Goal: Book appointment/travel/reservation

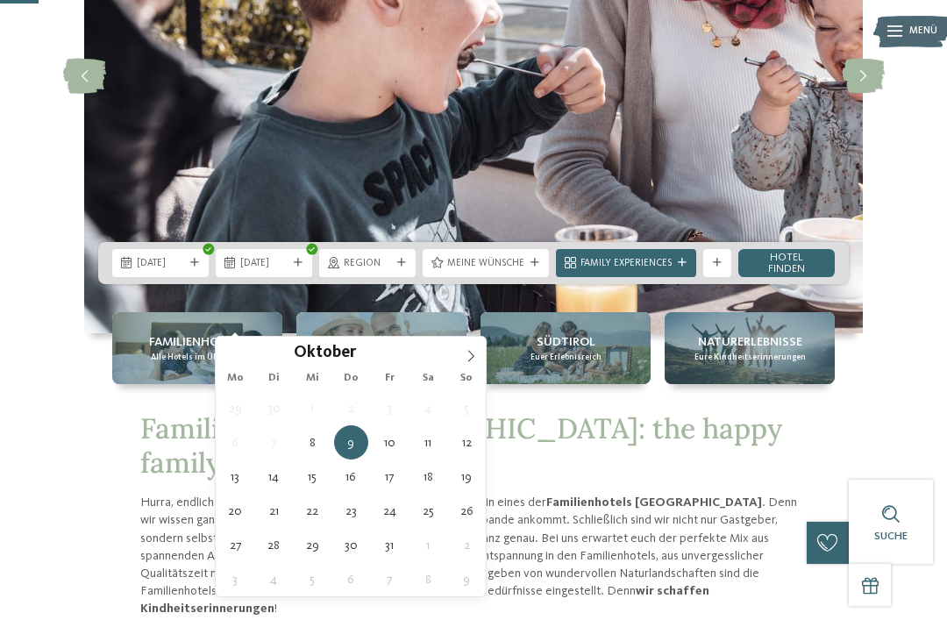
type div "[DATE]"
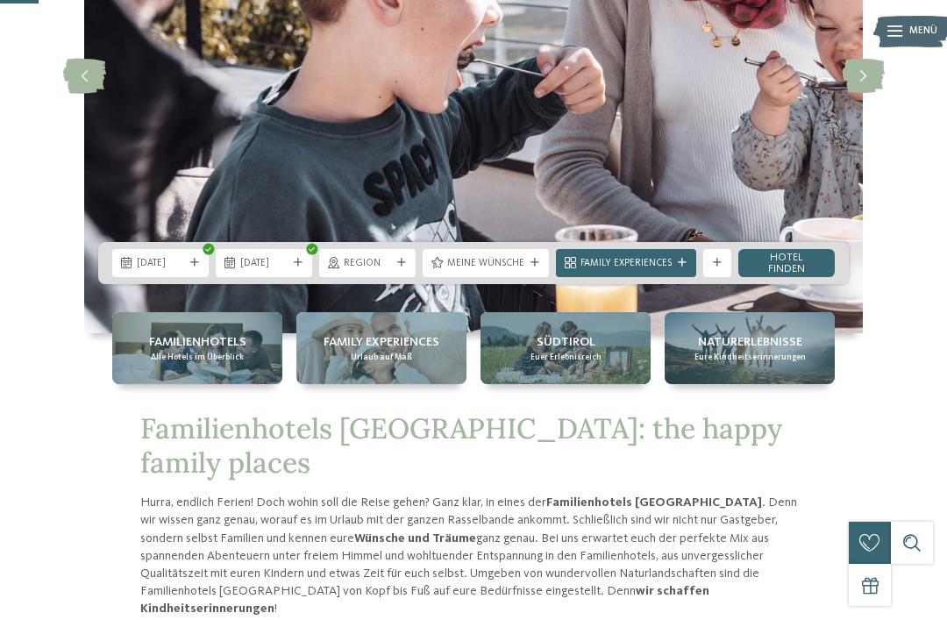
click at [529, 267] on div at bounding box center [535, 263] width 14 height 9
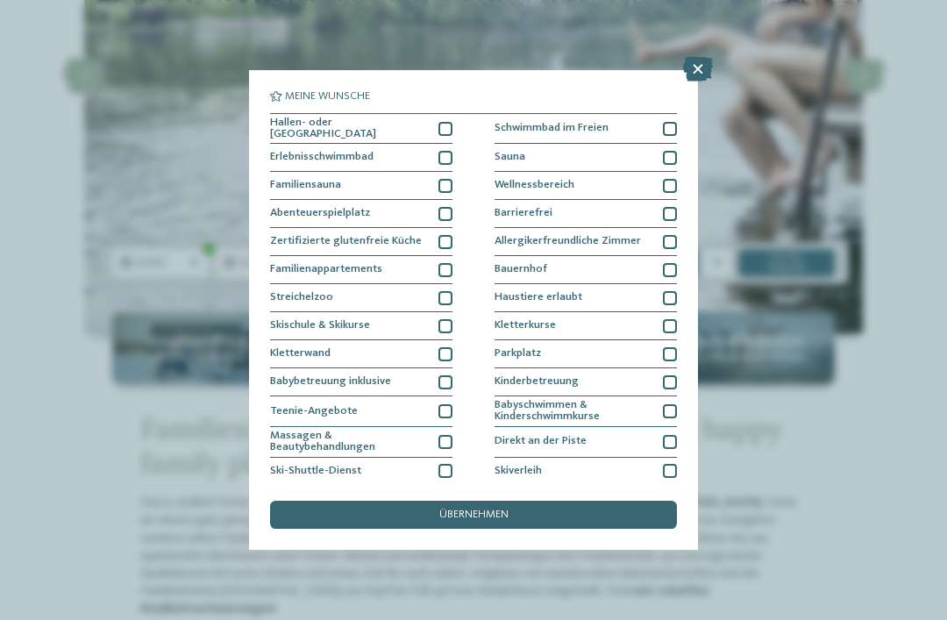
click at [433, 160] on div "Erlebnisschwimmbad" at bounding box center [361, 158] width 182 height 28
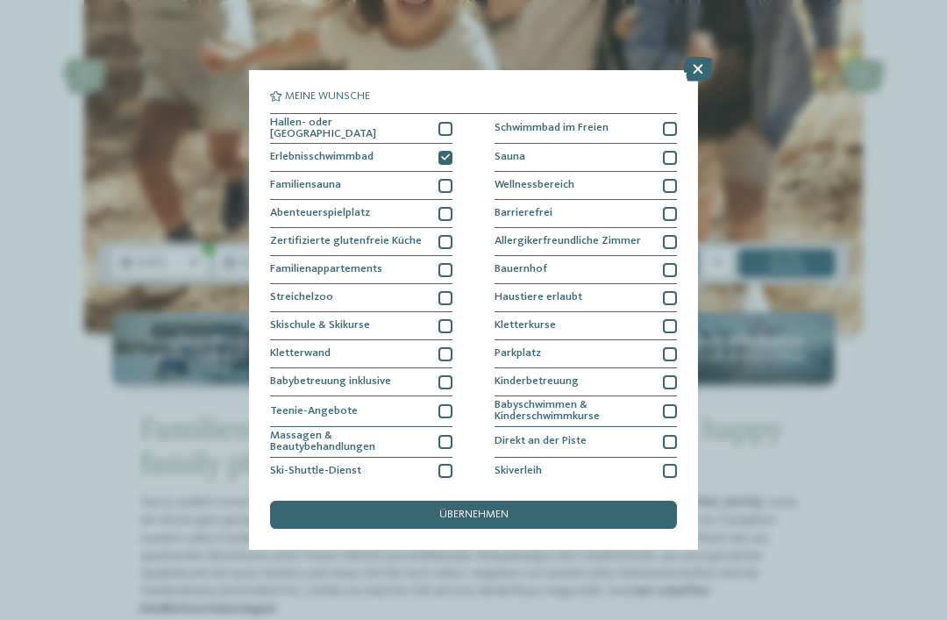
click at [517, 501] on div "übernehmen" at bounding box center [473, 515] width 407 height 28
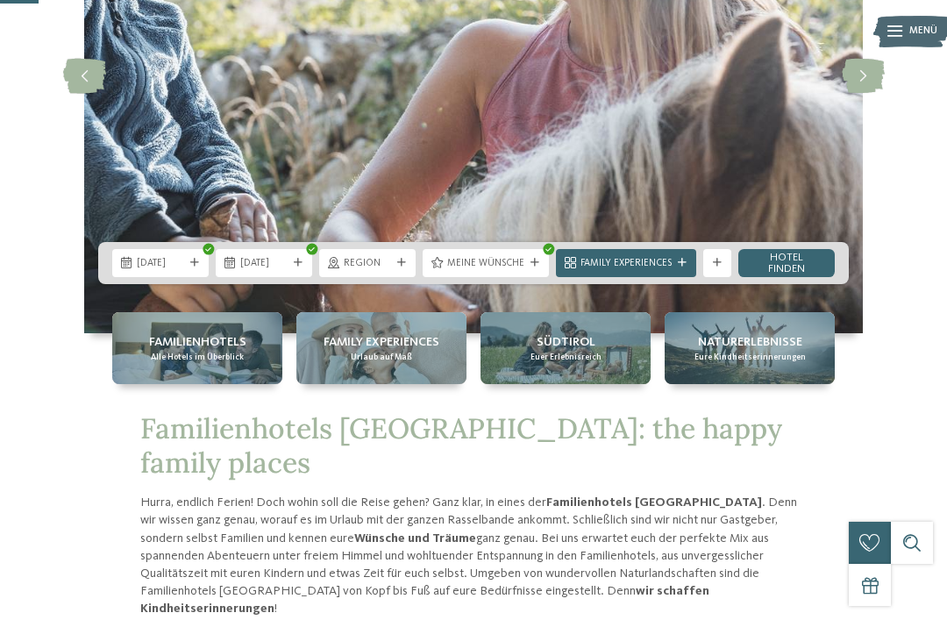
click at [680, 277] on div "Family Experiences" at bounding box center [626, 263] width 140 height 28
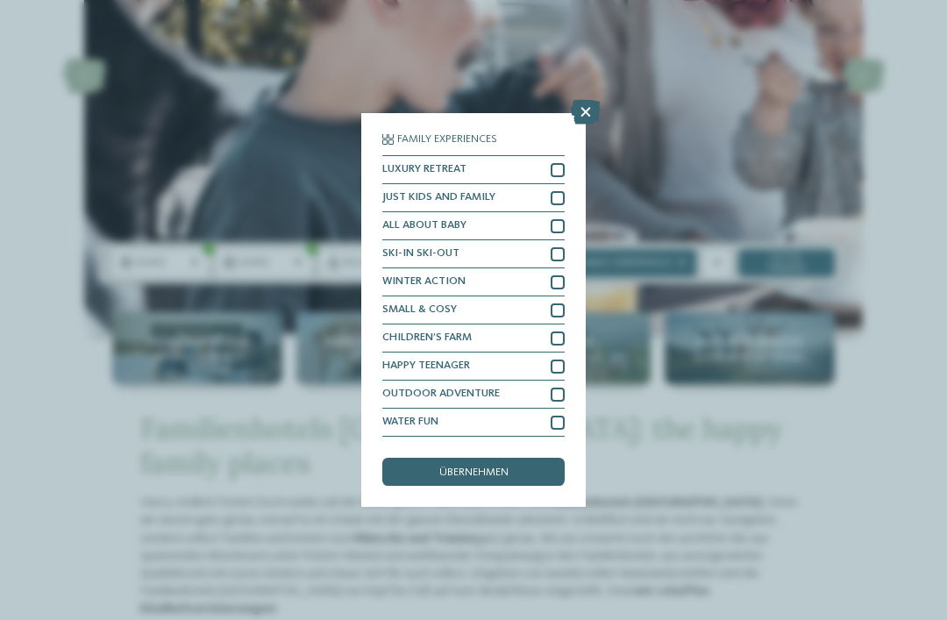
click at [594, 100] on icon at bounding box center [586, 112] width 30 height 25
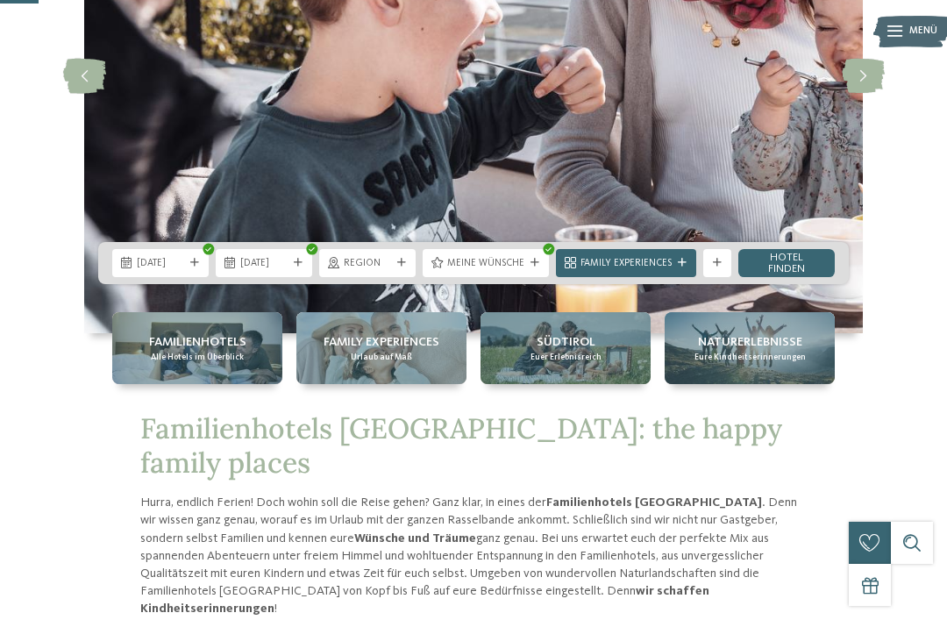
click at [390, 271] on span "Region" at bounding box center [367, 264] width 47 height 14
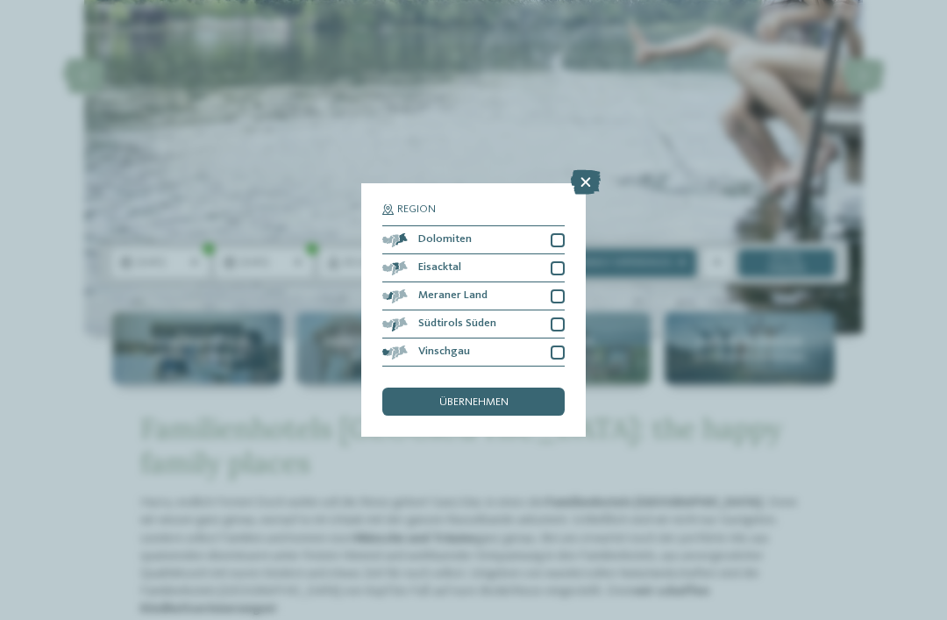
click at [607, 138] on div "Region Dolomiten" at bounding box center [473, 310] width 947 height 620
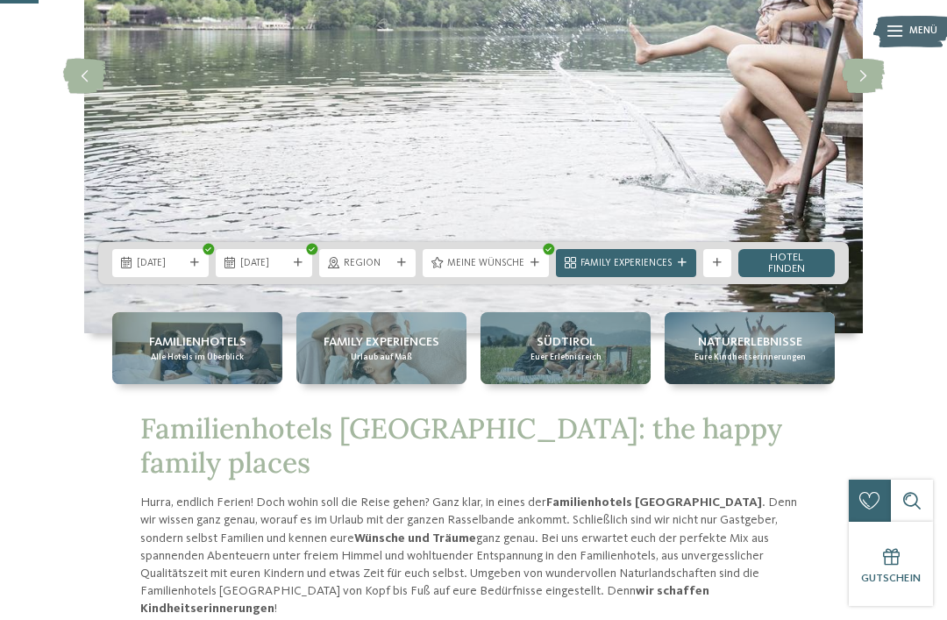
click at [820, 277] on link "Hotel finden" at bounding box center [786, 263] width 96 height 28
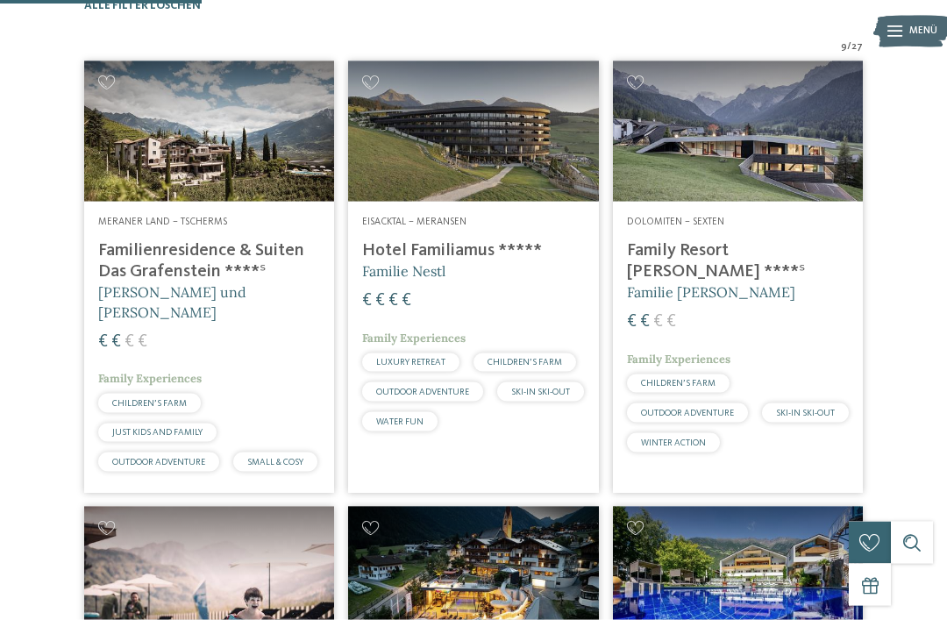
scroll to position [443, 0]
click at [198, 281] on h4 "Familienresidence & Suiten Das Grafenstein ****ˢ" at bounding box center [209, 260] width 222 height 42
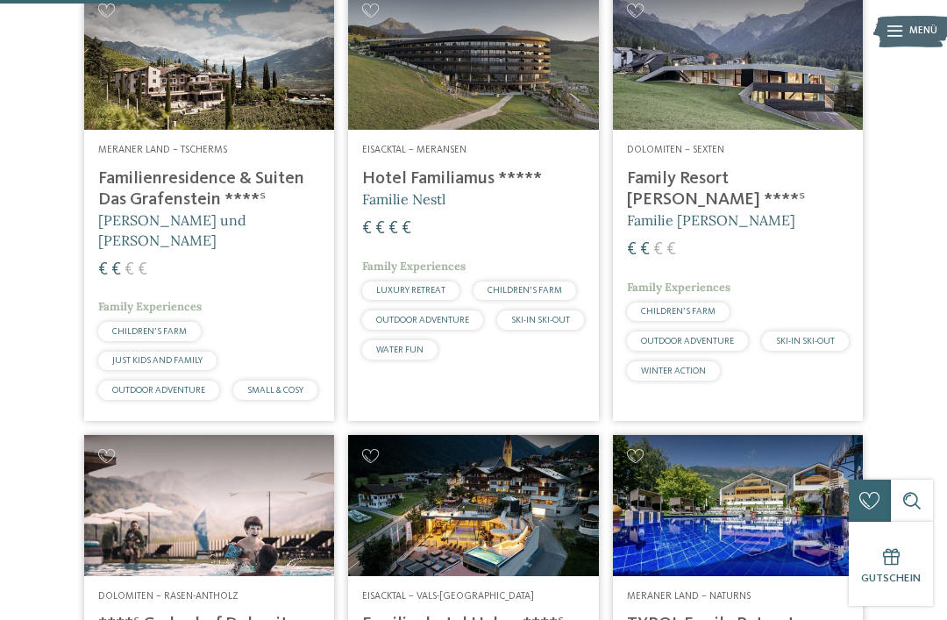
scroll to position [500, 0]
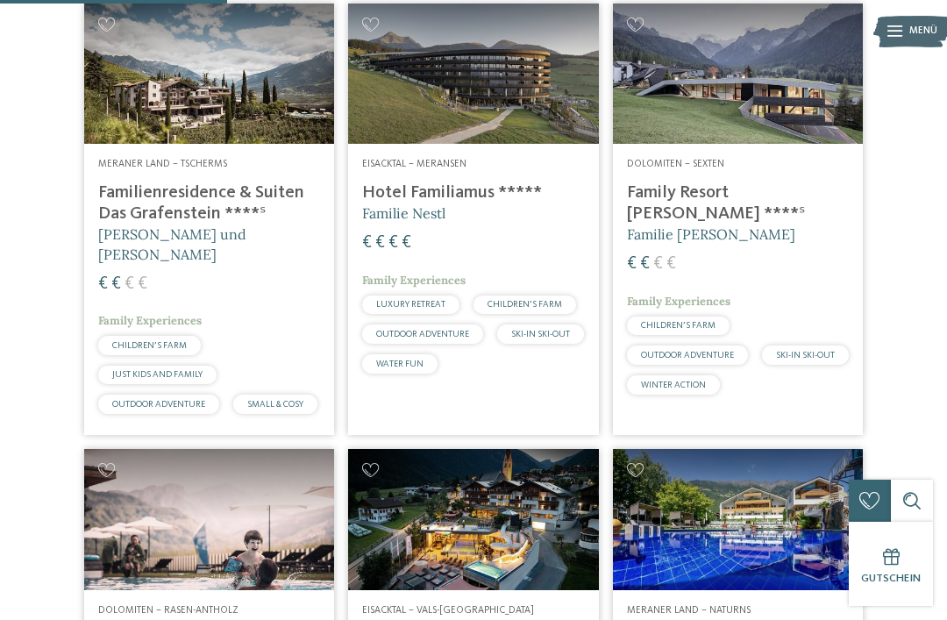
click at [764, 224] on h4 "Family Resort [PERSON_NAME] ****ˢ" at bounding box center [738, 203] width 222 height 42
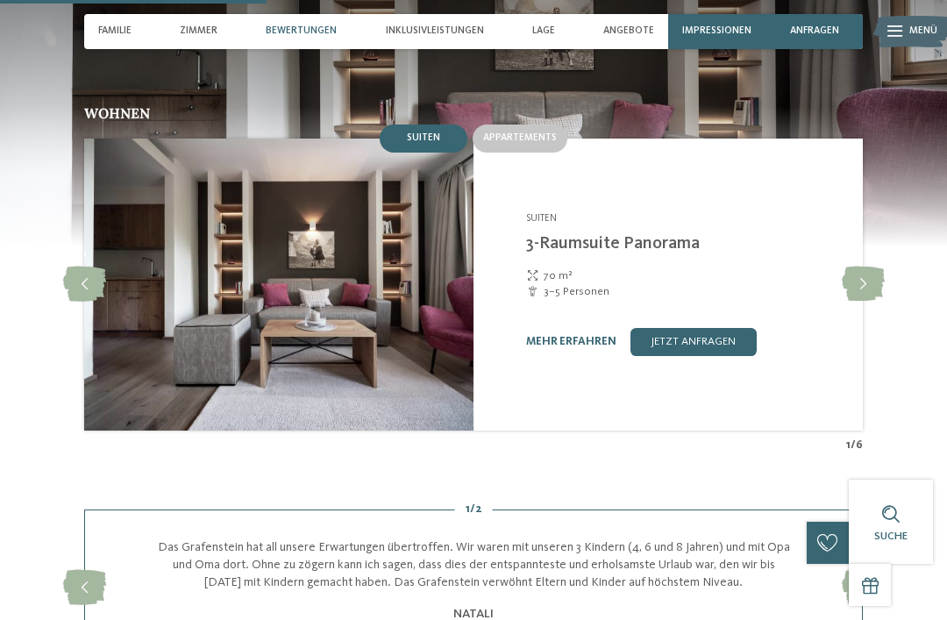
scroll to position [1284, 0]
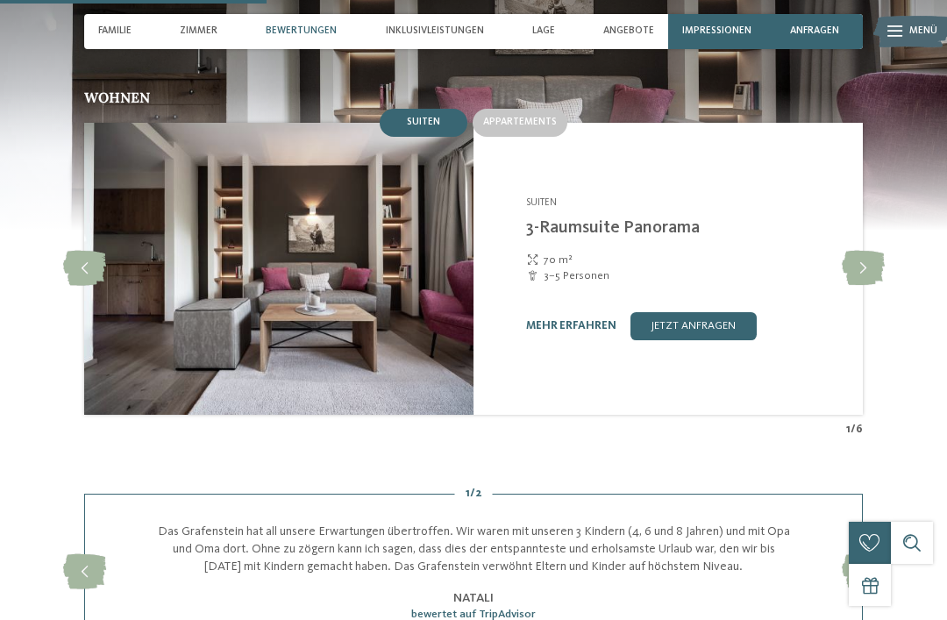
click at [856, 251] on icon at bounding box center [863, 268] width 43 height 35
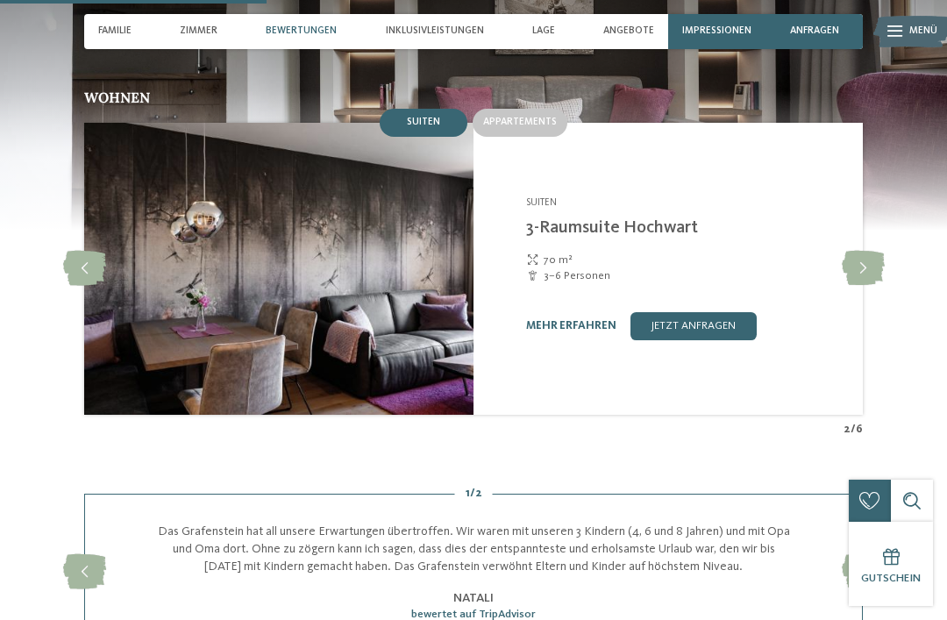
click at [81, 251] on icon at bounding box center [84, 268] width 43 height 35
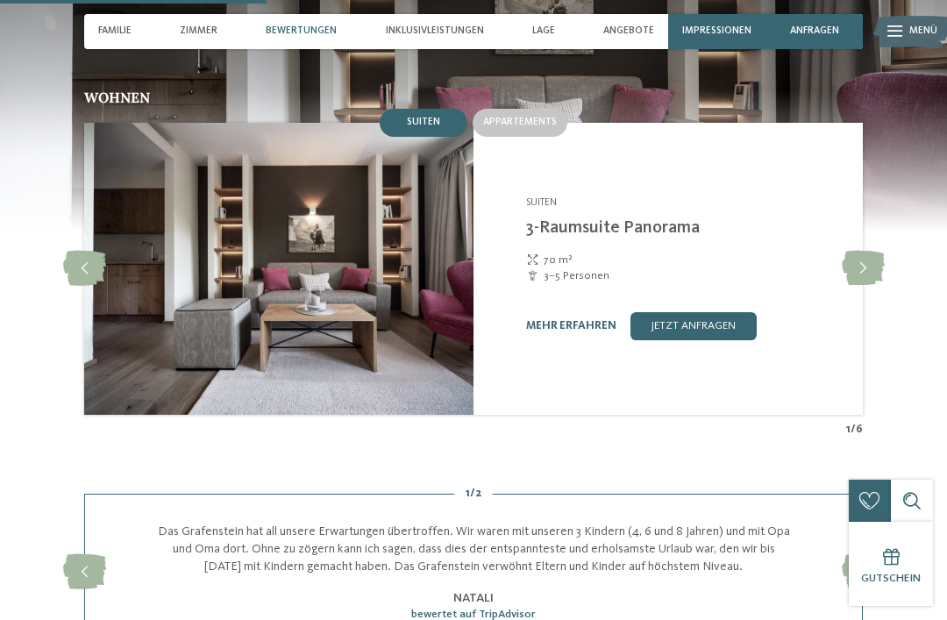
click at [545, 117] on span "Appartements" at bounding box center [520, 122] width 74 height 11
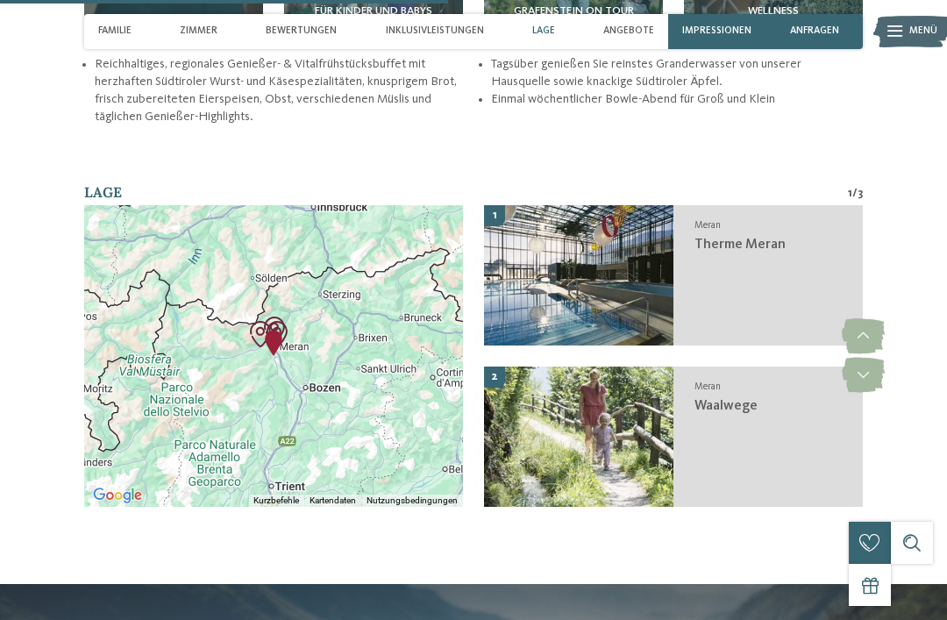
scroll to position [2155, 0]
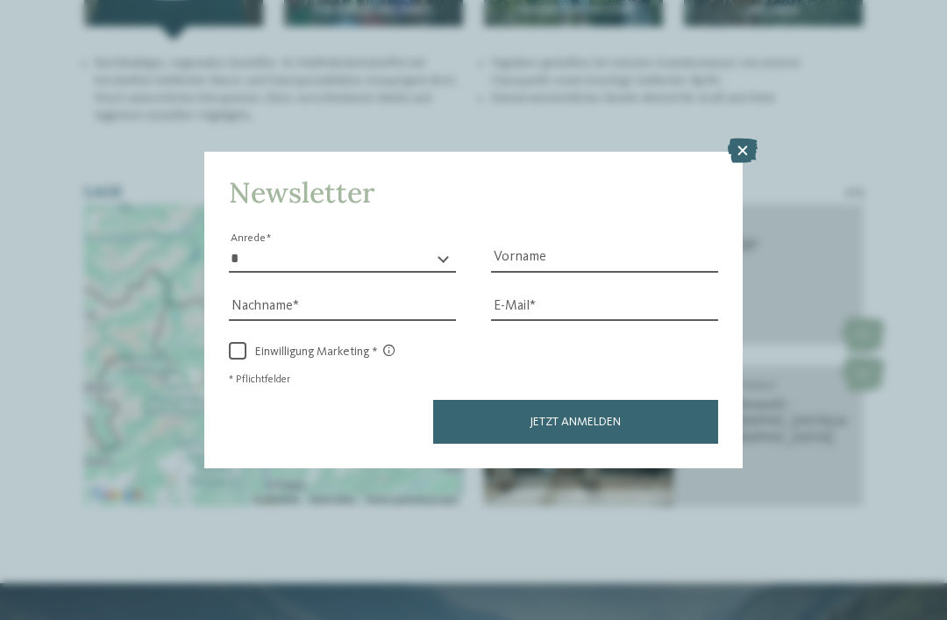
click at [732, 139] on icon at bounding box center [743, 151] width 30 height 25
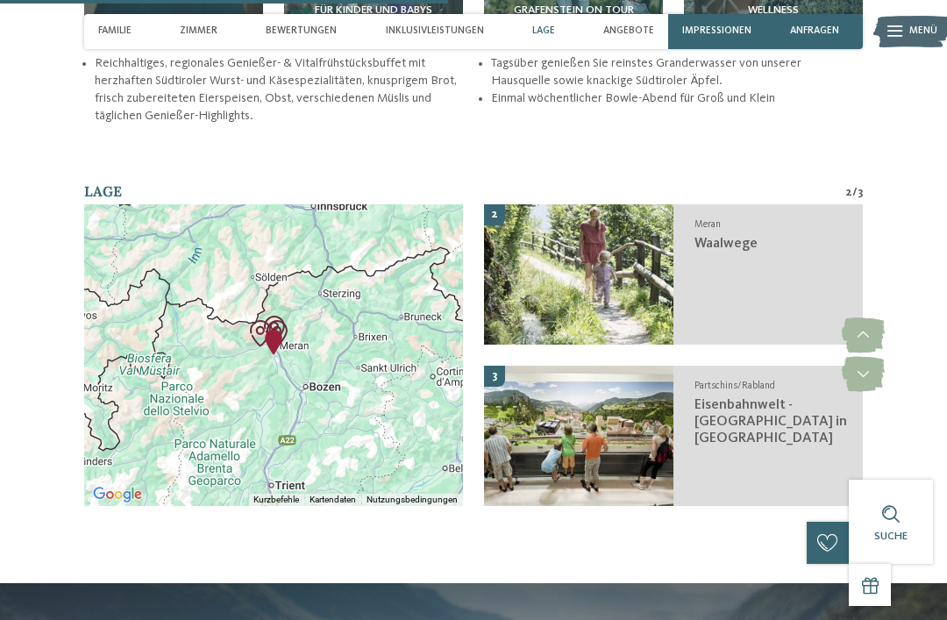
click at [739, 96] on div "zurück zur Hotelübersicht" at bounding box center [473, 145] width 947 height 4460
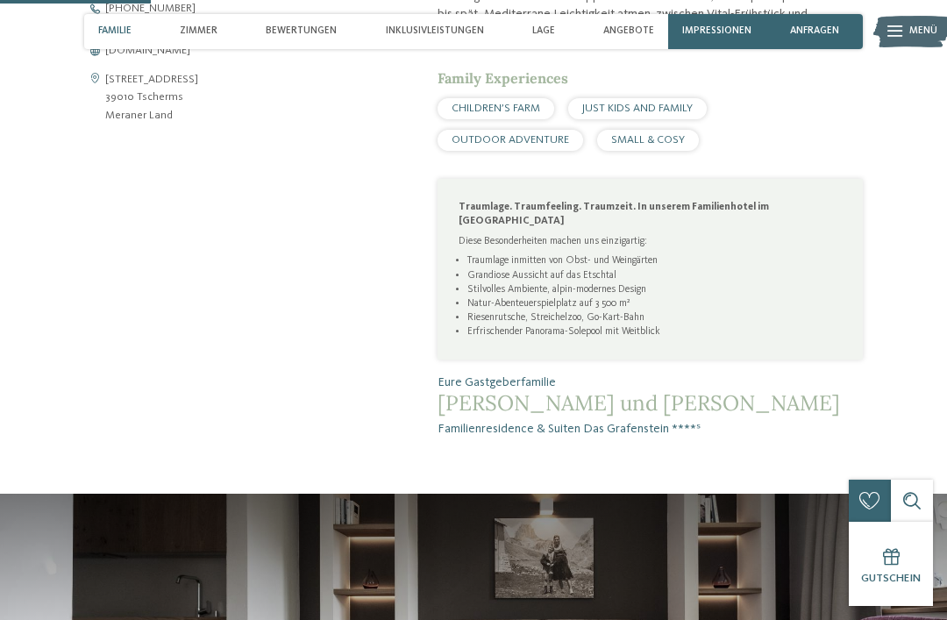
scroll to position [735, 0]
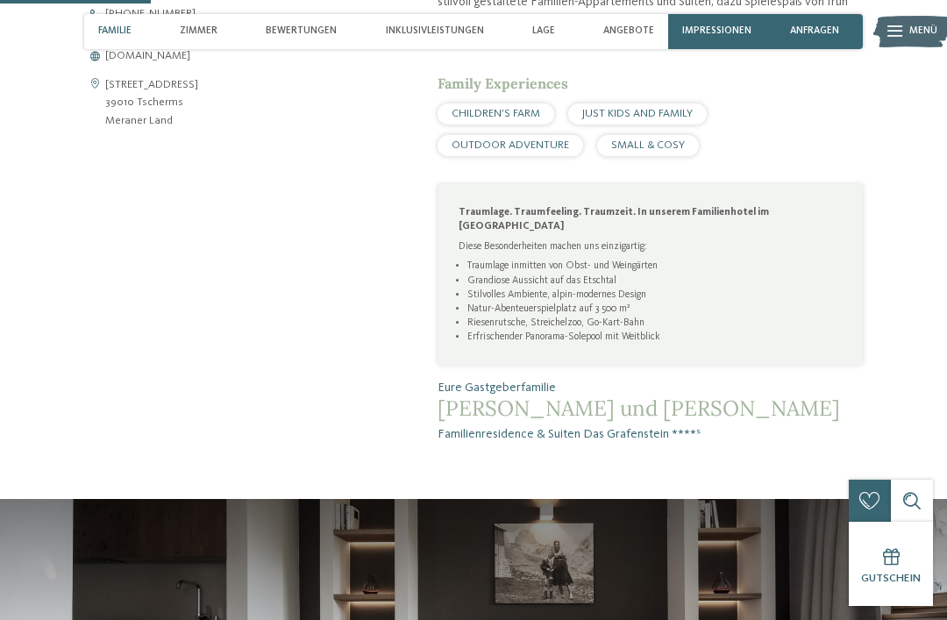
click at [443, 22] on div "Inklusivleistungen" at bounding box center [435, 31] width 112 height 35
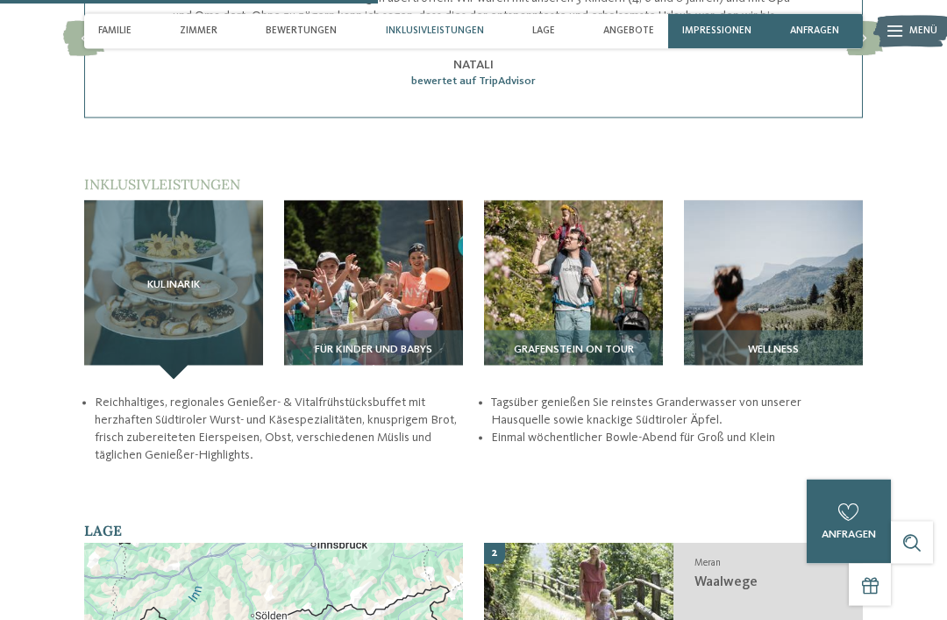
scroll to position [1818, 0]
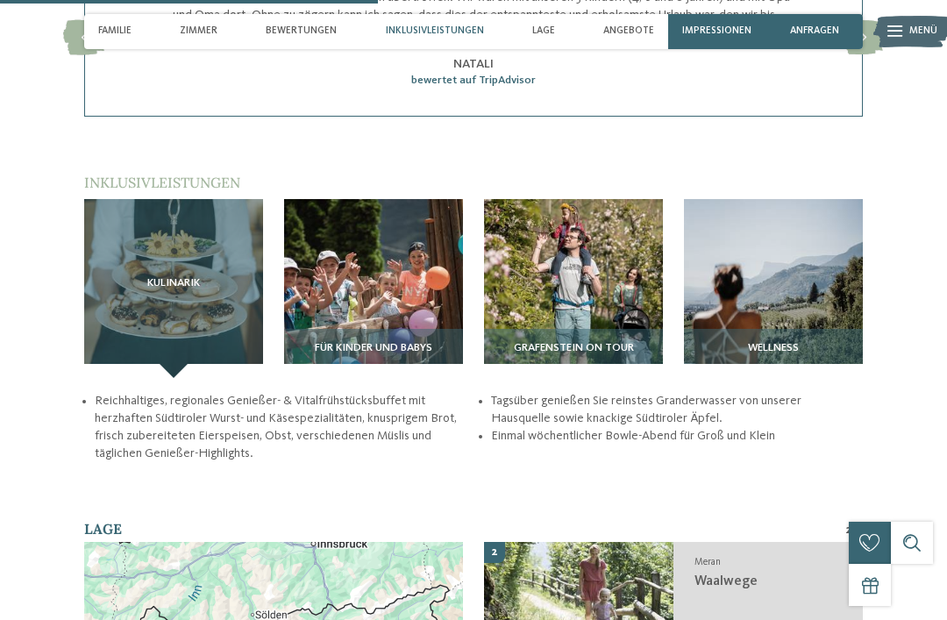
click at [403, 288] on img at bounding box center [373, 288] width 179 height 179
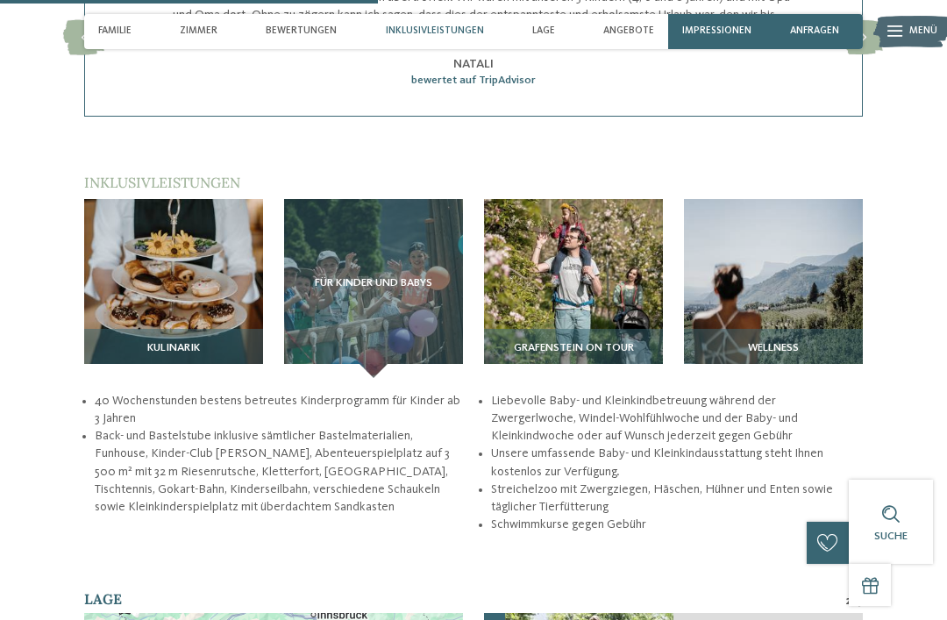
click at [781, 286] on img at bounding box center [773, 288] width 179 height 179
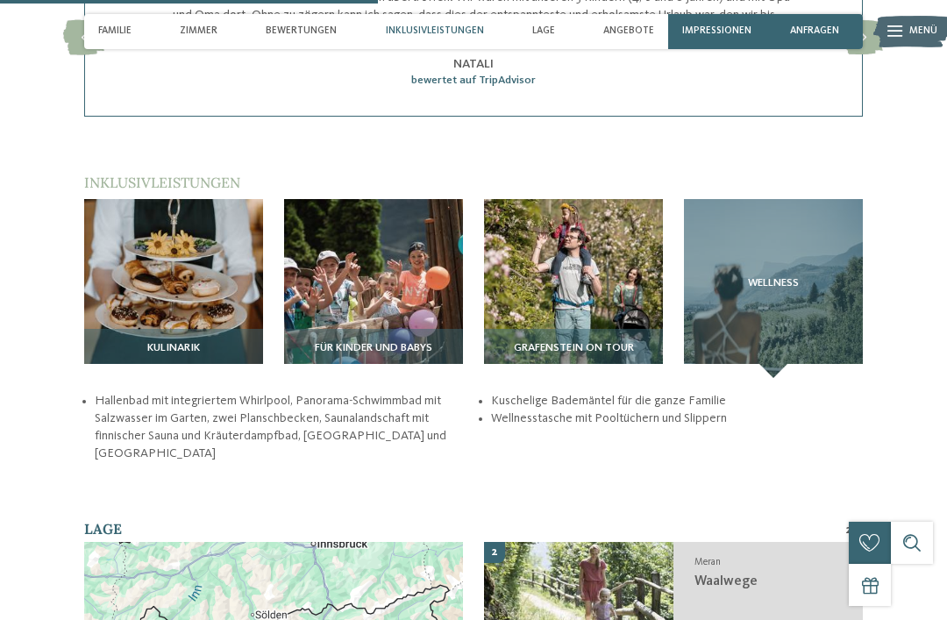
click at [628, 282] on img at bounding box center [573, 288] width 179 height 179
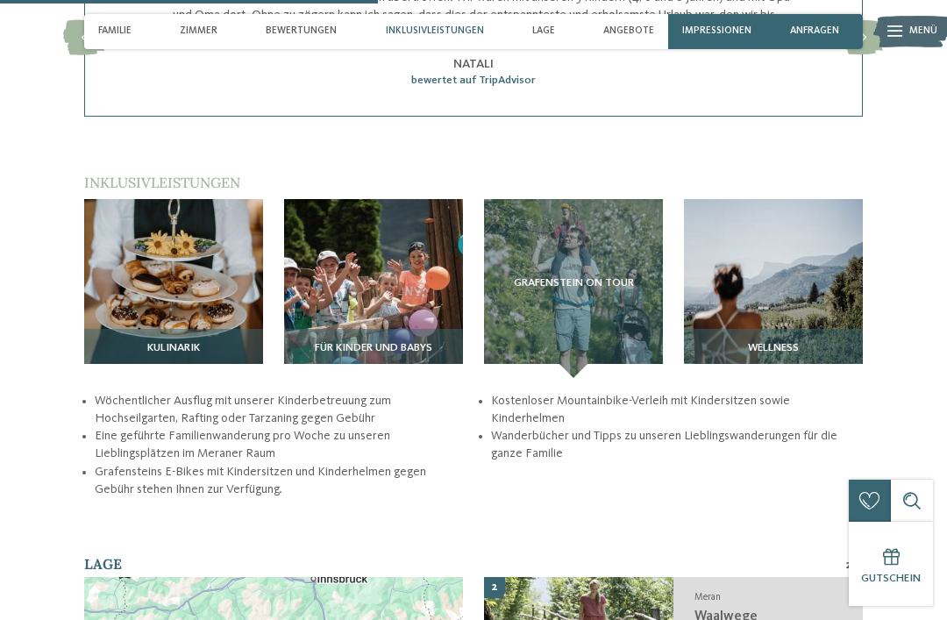
click at [396, 271] on img at bounding box center [373, 288] width 179 height 179
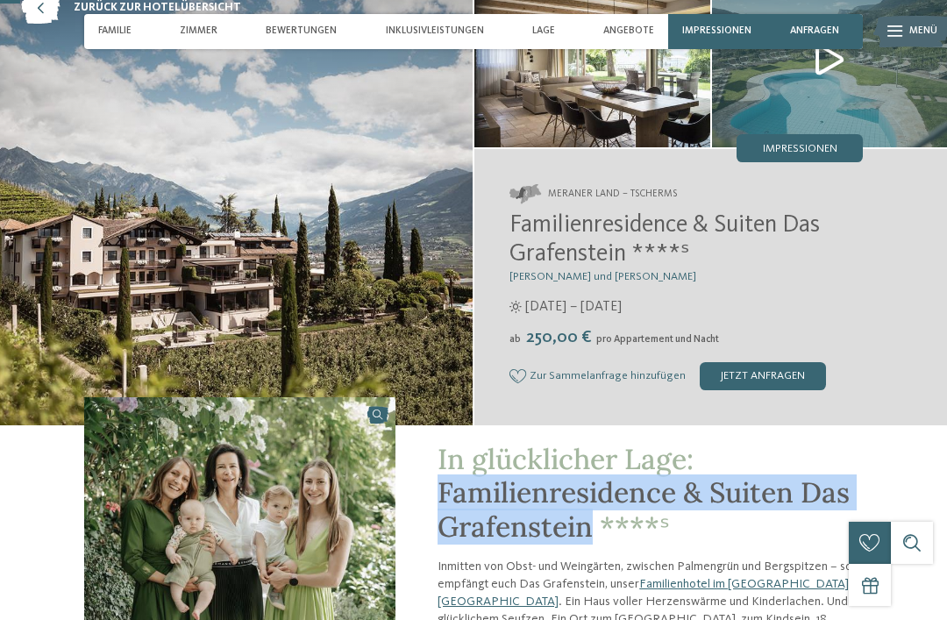
scroll to position [0, 0]
